Goal: Task Accomplishment & Management: Manage account settings

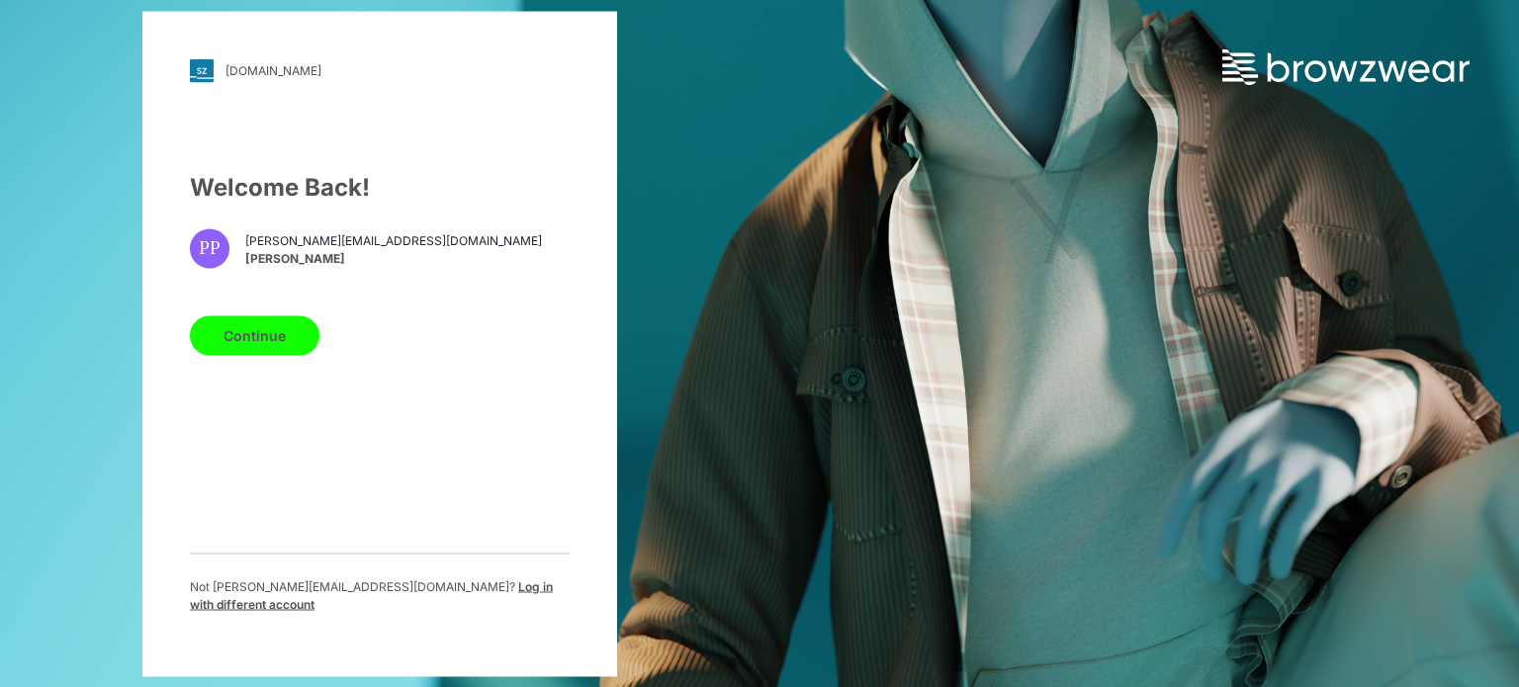
click at [777, 228] on div "[DOMAIN_NAME] Loading... Welcome Back! PP [PERSON_NAME][EMAIL_ADDRESS][DOMAIN_N…" at bounding box center [759, 343] width 1519 height 687
click at [258, 341] on button "Continue" at bounding box center [255, 335] width 130 height 40
click at [482, 584] on span "Log in with different account" at bounding box center [371, 594] width 363 height 33
click at [512, 591] on span "Log in with different account" at bounding box center [371, 594] width 363 height 33
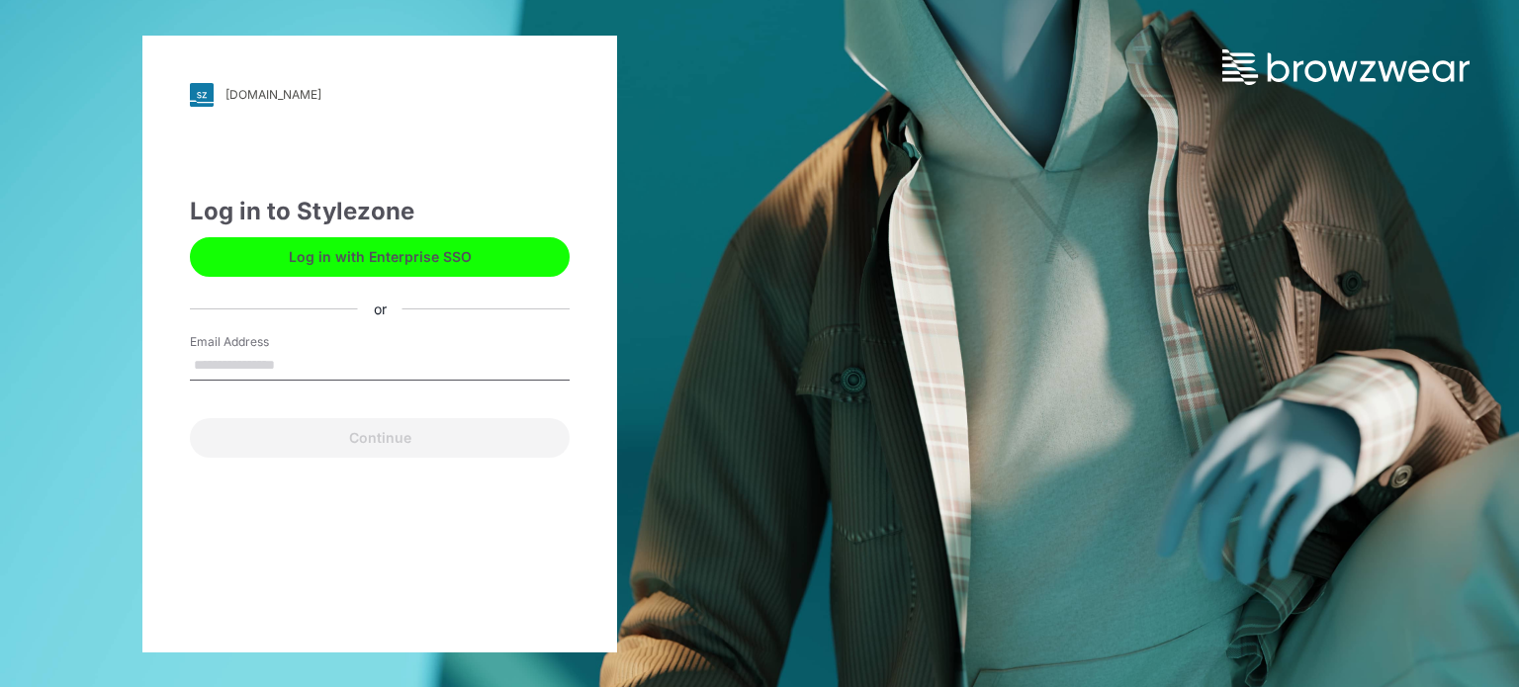
click at [287, 349] on label "Email Address" at bounding box center [259, 342] width 138 height 18
click at [287, 351] on input "Email Address" at bounding box center [380, 366] width 380 height 30
paste input "**********"
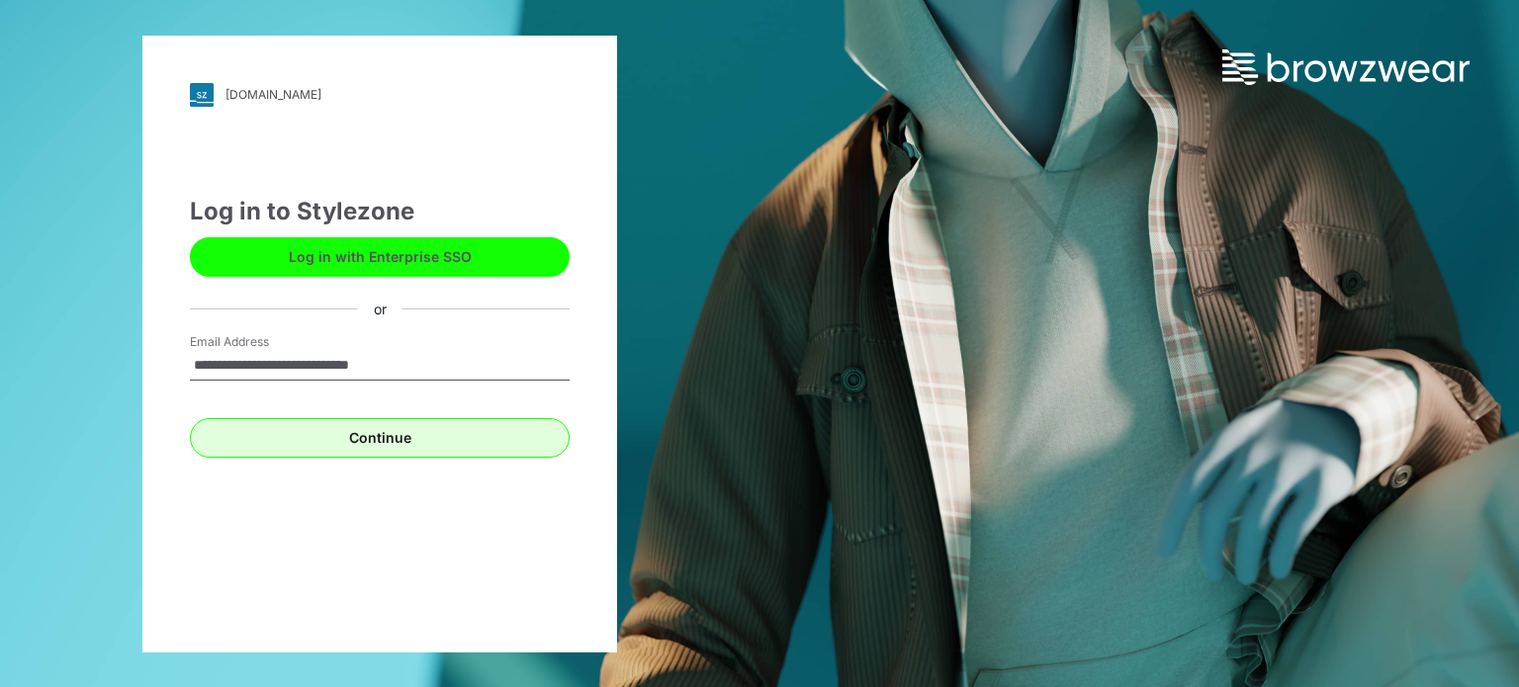
type input "**********"
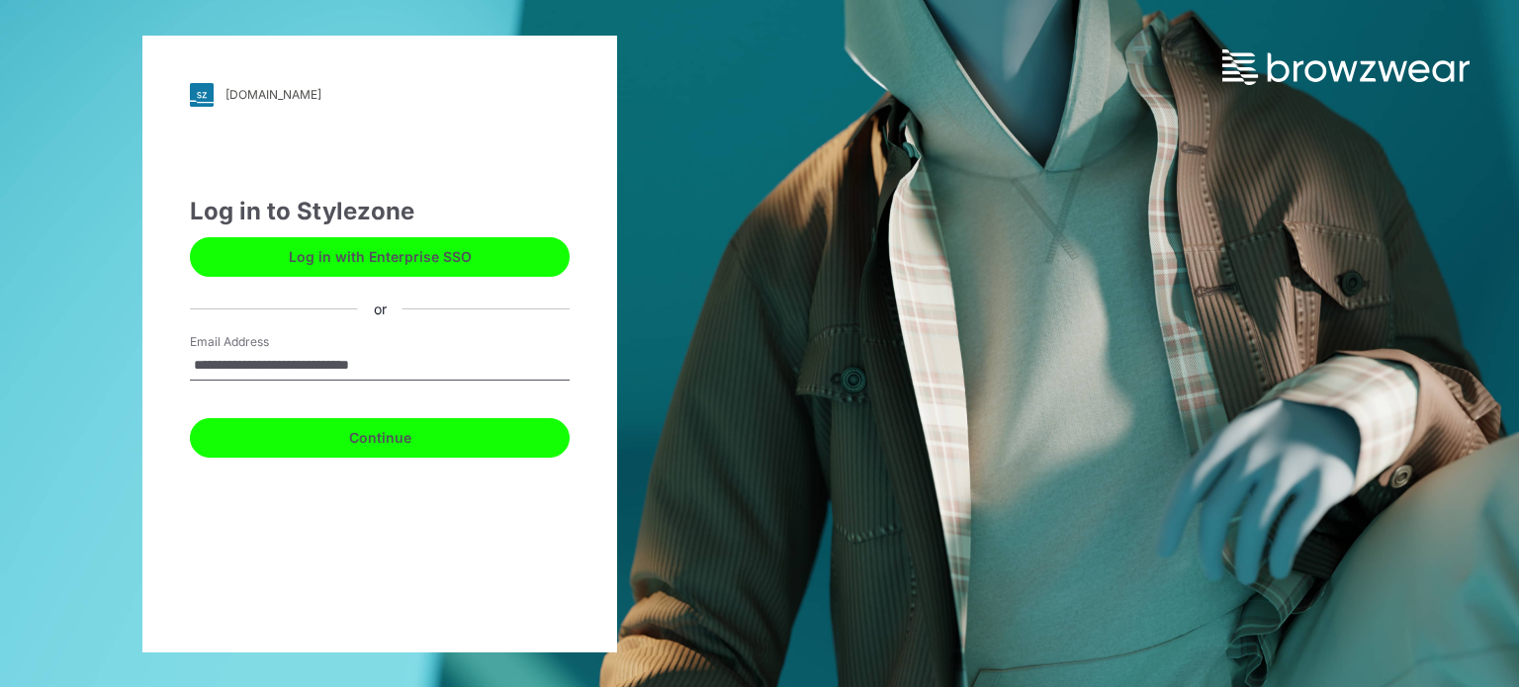
click at [389, 437] on button "Continue" at bounding box center [380, 438] width 380 height 40
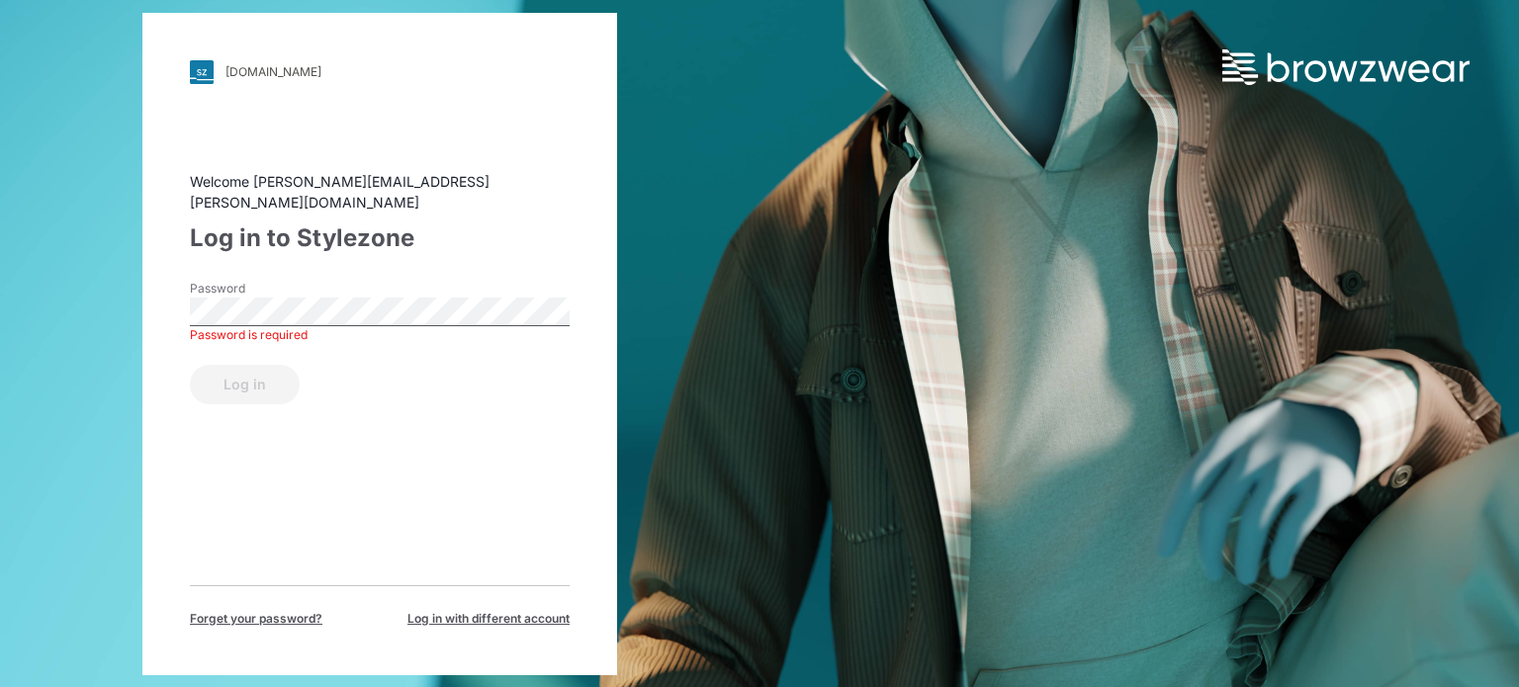
click at [162, 485] on div "pic.stylezone.com Loading... Welcome poornima.perera@komarbrands.com Log in to …" at bounding box center [379, 344] width 475 height 662
click at [270, 610] on span "Forget your password?" at bounding box center [256, 619] width 132 height 18
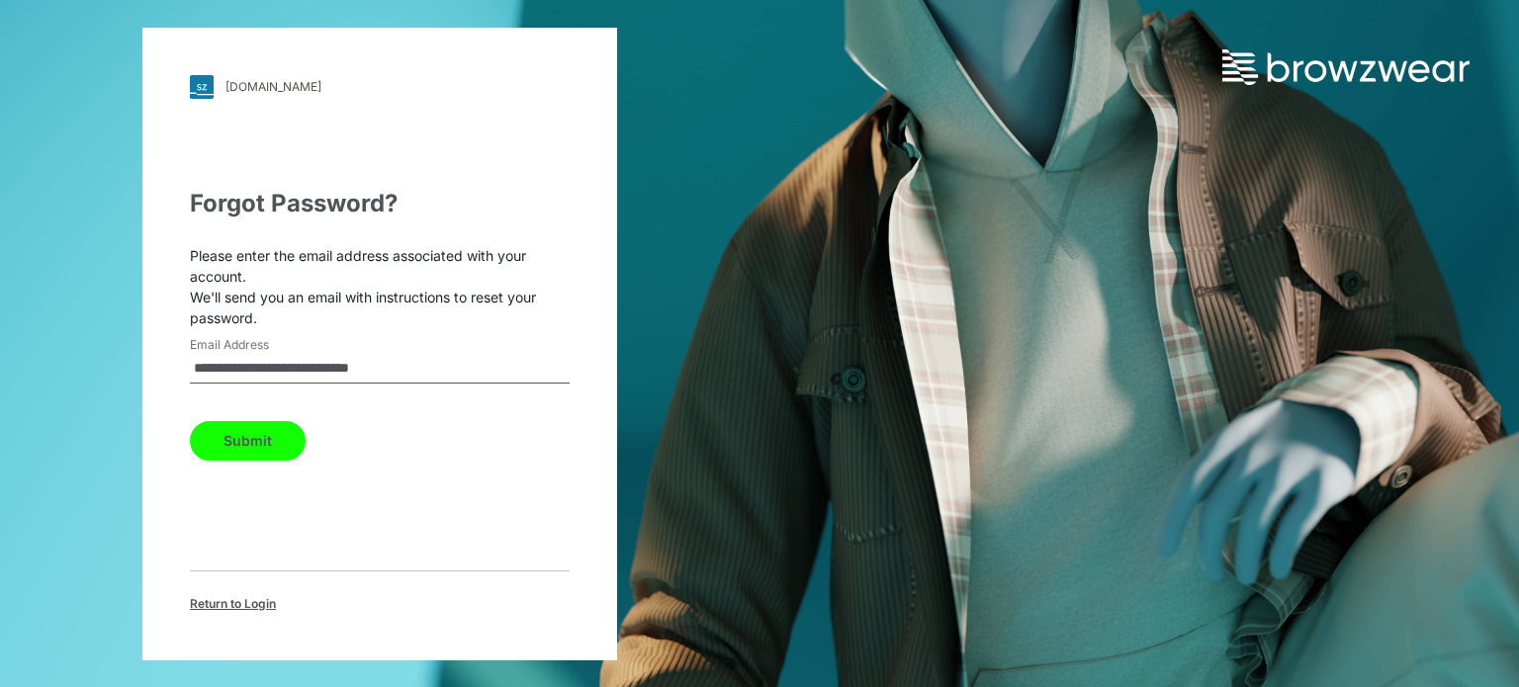
click at [240, 450] on button "Submit" at bounding box center [248, 441] width 116 height 40
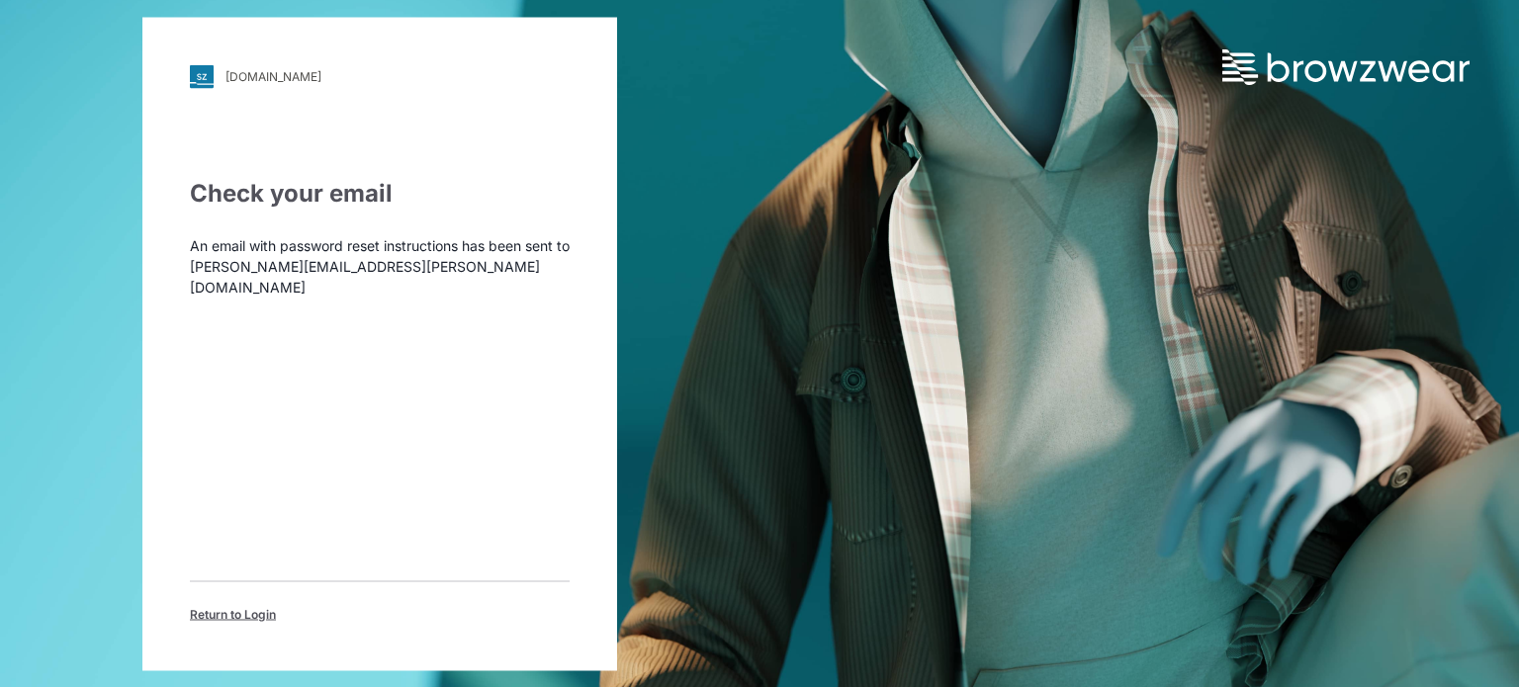
click at [1042, 175] on div "pic.stylezone.com Loading... Check your email An email with password reset inst…" at bounding box center [759, 343] width 1519 height 687
